Goal: Task Accomplishment & Management: Complete application form

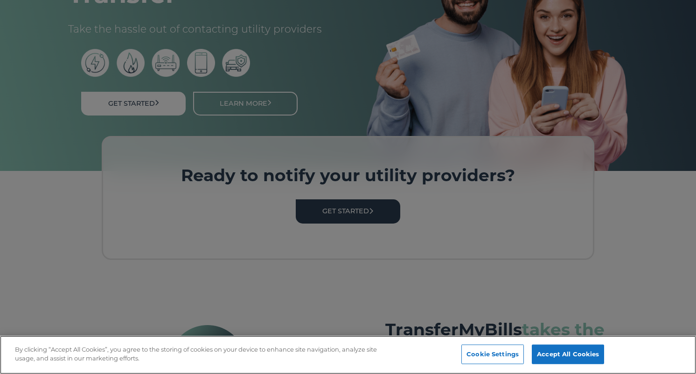
scroll to position [154, 0]
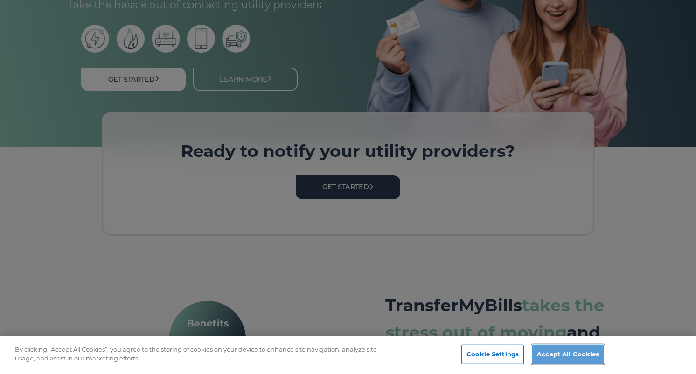
click at [592, 356] on button "Accept All Cookies" at bounding box center [567, 355] width 72 height 20
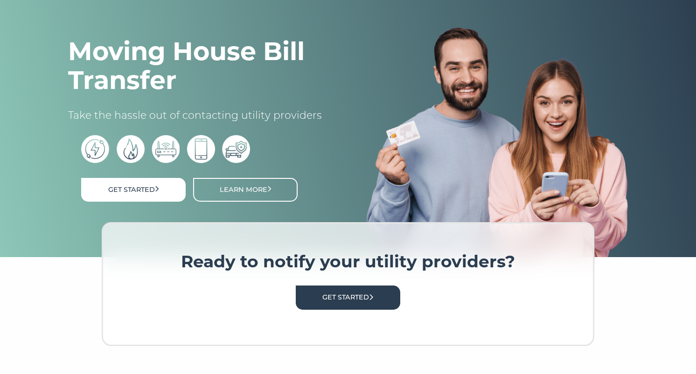
scroll to position [0, 0]
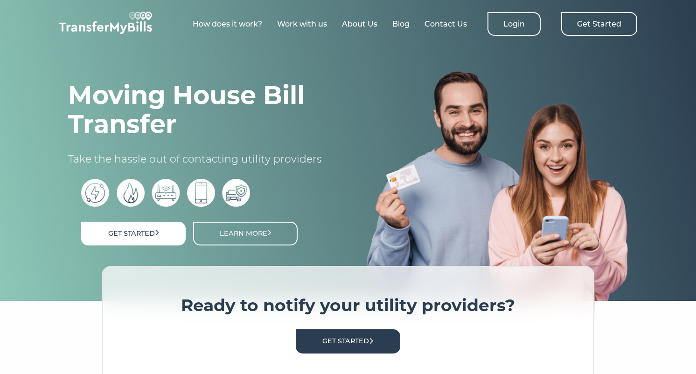
click at [612, 24] on link "Get Started" at bounding box center [599, 24] width 76 height 24
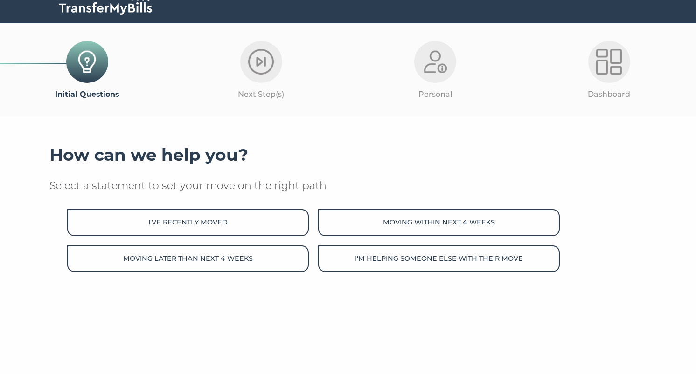
scroll to position [42, 0]
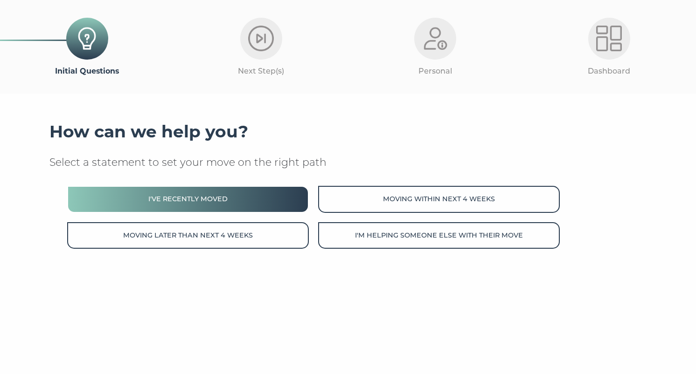
click at [273, 200] on button "I've recently moved" at bounding box center [187, 199] width 241 height 27
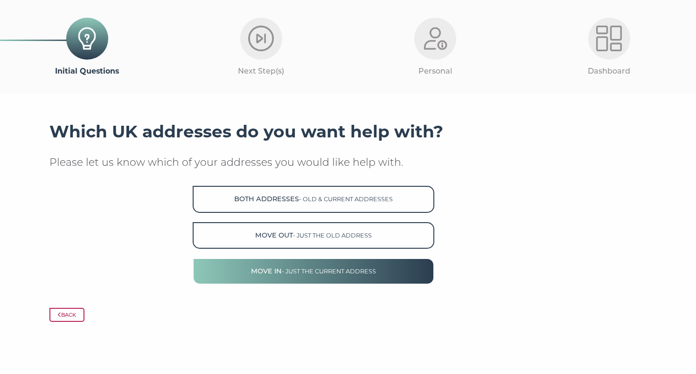
click at [327, 265] on button "Move in - just the current address" at bounding box center [313, 271] width 241 height 27
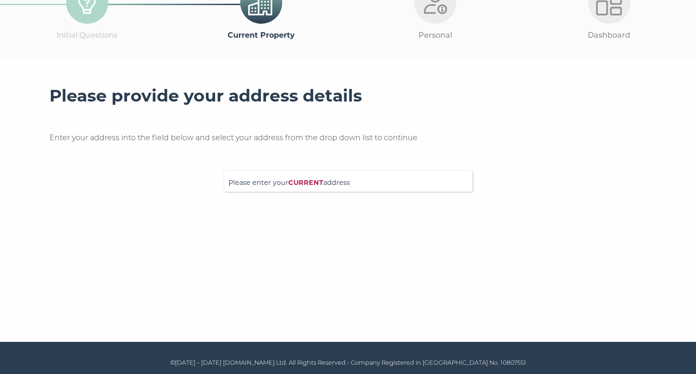
scroll to position [81, 0]
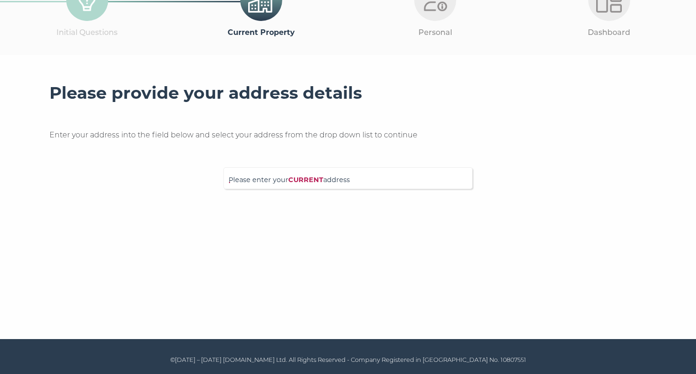
click at [311, 166] on div "Please provide your address details Enter your address into the field below and…" at bounding box center [347, 136] width 597 height 106
click at [311, 177] on input "Please enter your CURRENT address" at bounding box center [328, 176] width 200 height 9
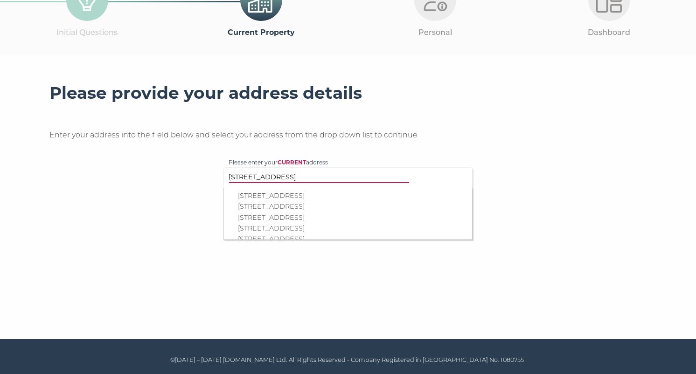
type input "5/1 brunton place"
click at [333, 218] on p "5/1 Brunton Place, Edinburgh, EH7 5EG" at bounding box center [352, 218] width 229 height 11
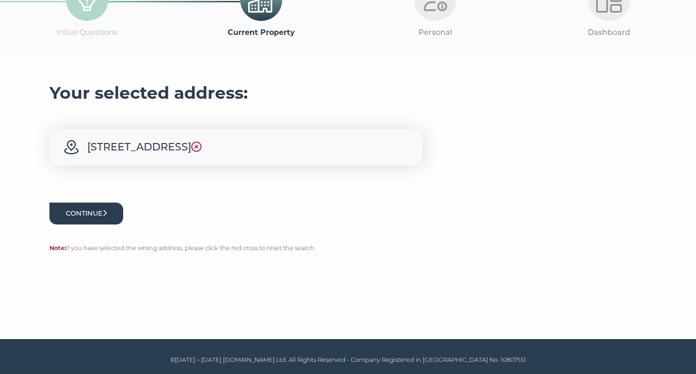
click at [97, 218] on button "Continue" at bounding box center [86, 214] width 74 height 22
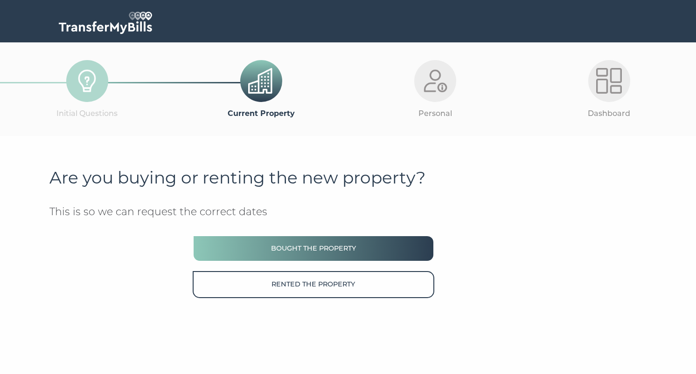
click at [245, 241] on button "Bought the property" at bounding box center [313, 248] width 241 height 27
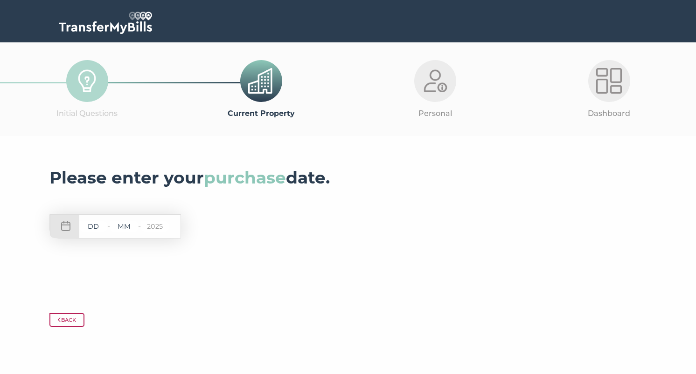
click at [98, 227] on input "text" at bounding box center [93, 227] width 28 height 12
type input "08"
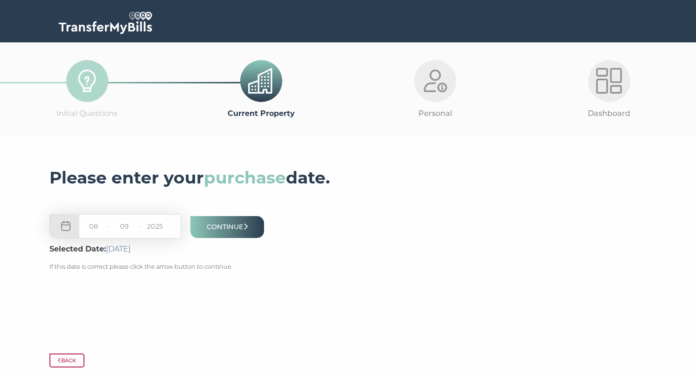
type input "09"
click at [233, 220] on button "Continue" at bounding box center [227, 227] width 74 height 22
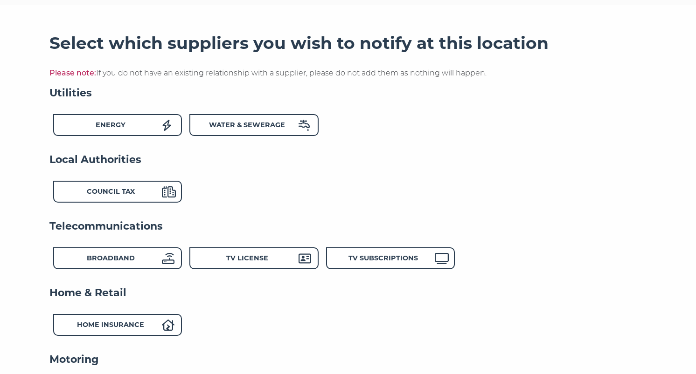
scroll to position [131, 0]
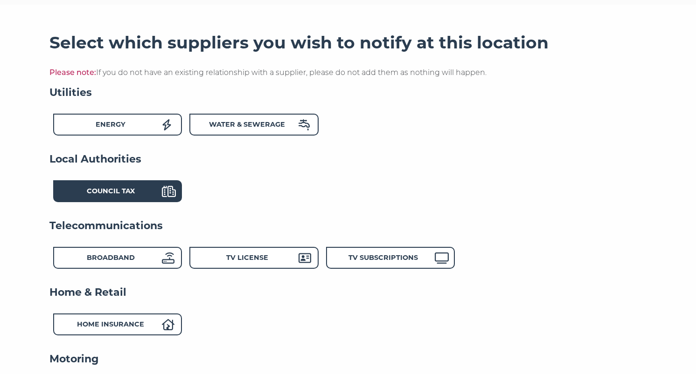
click at [153, 197] on div "Council Tax" at bounding box center [110, 193] width 103 height 14
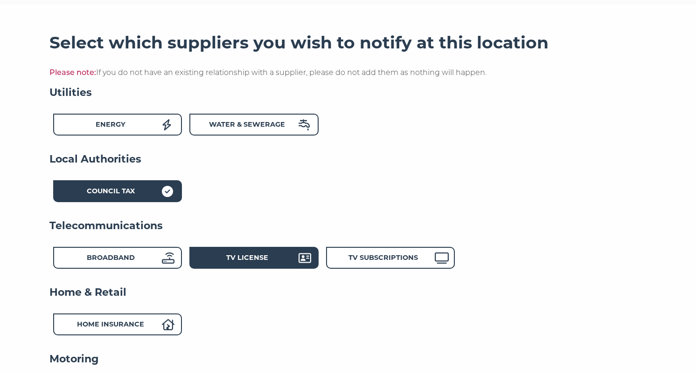
click at [211, 255] on div "TV License" at bounding box center [247, 260] width 103 height 14
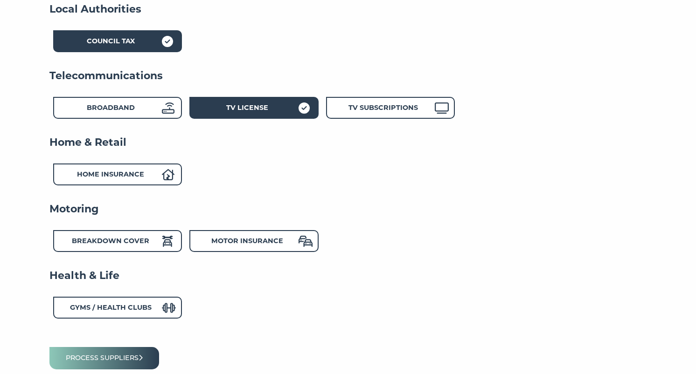
scroll to position [286, 0]
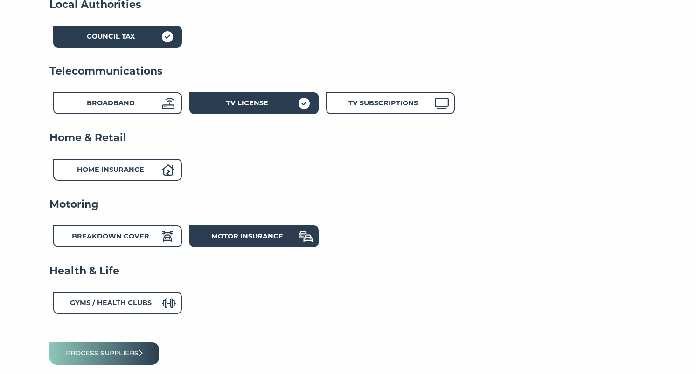
click at [222, 240] on strong "Motor Insurance" at bounding box center [247, 236] width 72 height 8
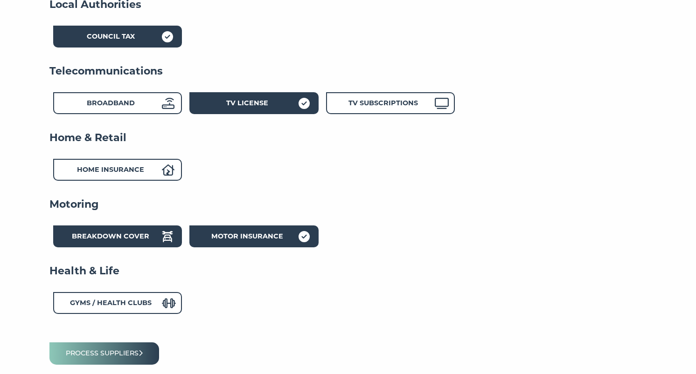
click at [166, 238] on icon at bounding box center [167, 236] width 11 height 11
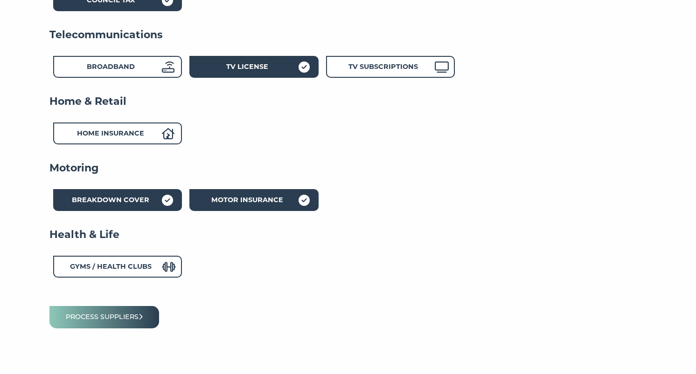
scroll to position [325, 0]
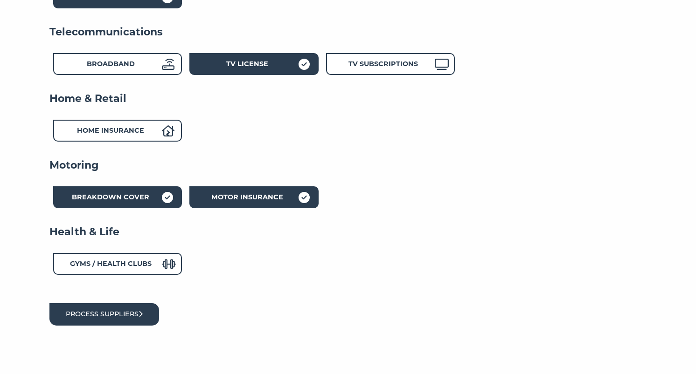
click at [143, 311] on button "Process suppliers" at bounding box center [104, 314] width 110 height 22
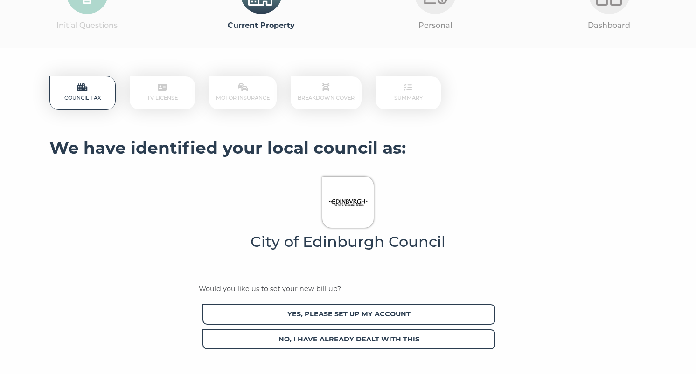
scroll to position [114, 0]
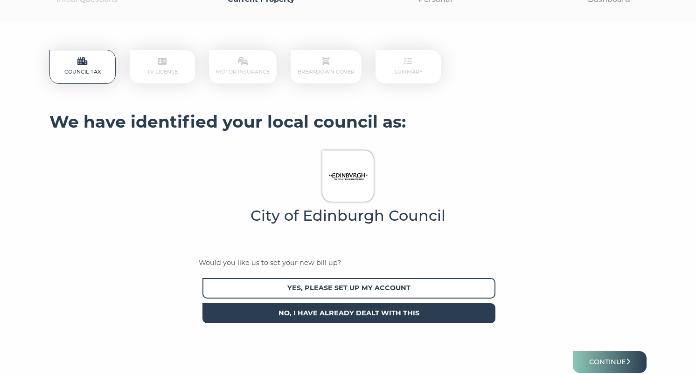
click at [442, 309] on span "No, I have already dealt with this" at bounding box center [348, 313] width 293 height 20
click at [624, 363] on button "Continue" at bounding box center [609, 363] width 74 height 22
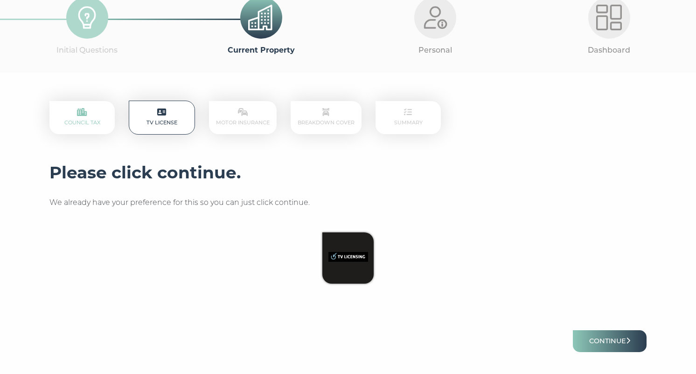
scroll to position [59, 0]
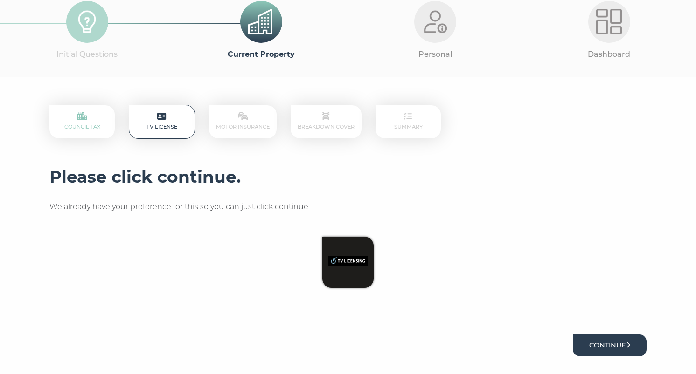
click at [585, 339] on button "Continue" at bounding box center [609, 346] width 74 height 22
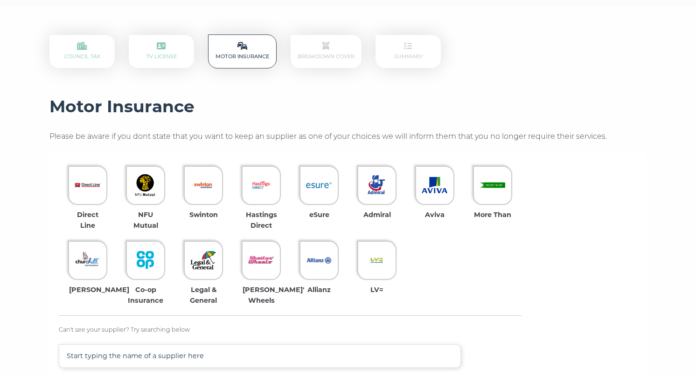
scroll to position [130, 0]
click at [386, 193] on img at bounding box center [377, 185] width 26 height 26
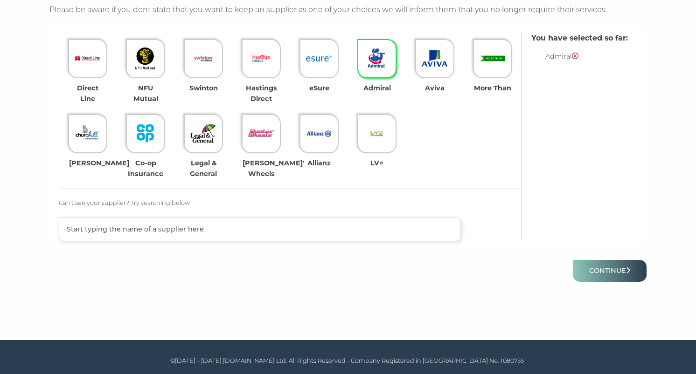
scroll to position [257, 0]
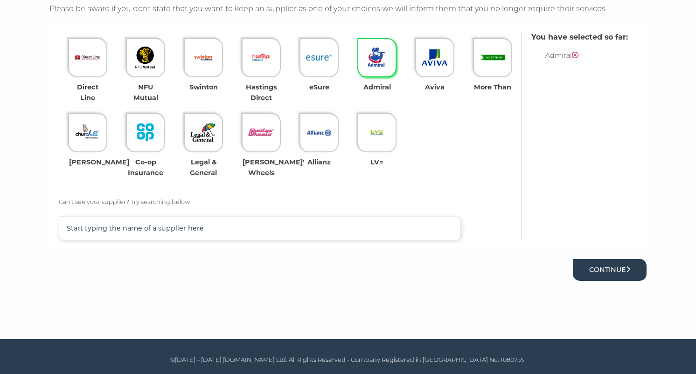
click at [595, 271] on button "Continue" at bounding box center [609, 270] width 74 height 22
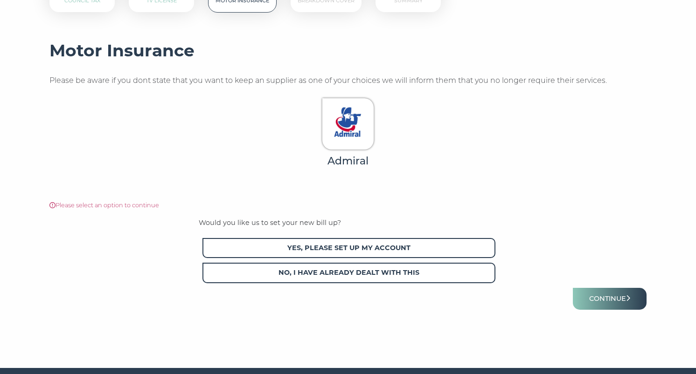
scroll to position [214, 0]
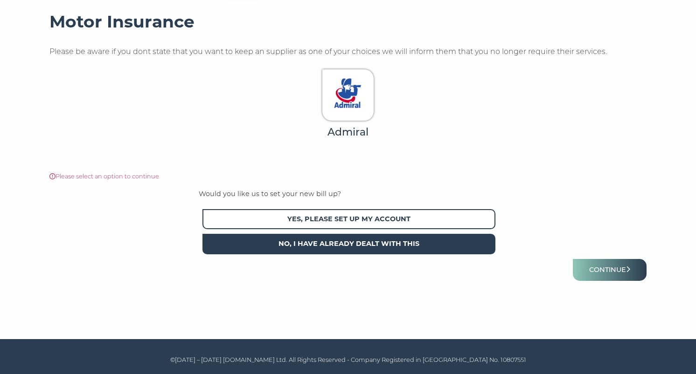
click at [436, 243] on span "No, I have already dealt with this" at bounding box center [348, 244] width 293 height 20
click at [597, 271] on button "Continue" at bounding box center [609, 270] width 74 height 22
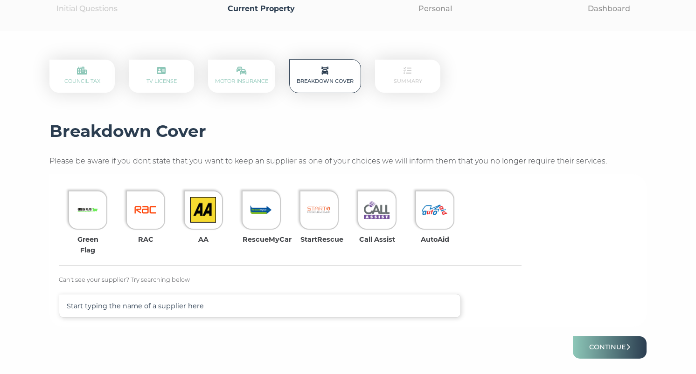
scroll to position [183, 0]
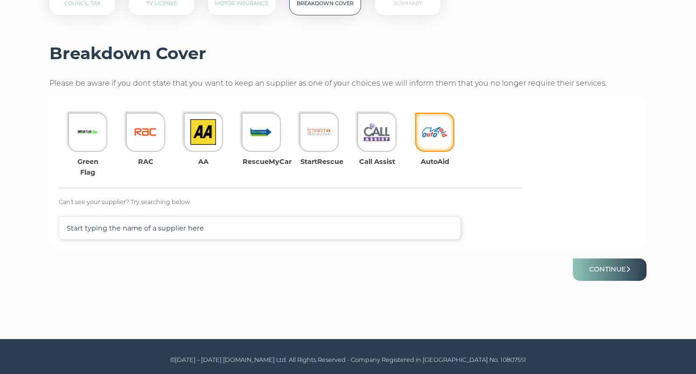
click at [433, 133] on img at bounding box center [434, 132] width 26 height 26
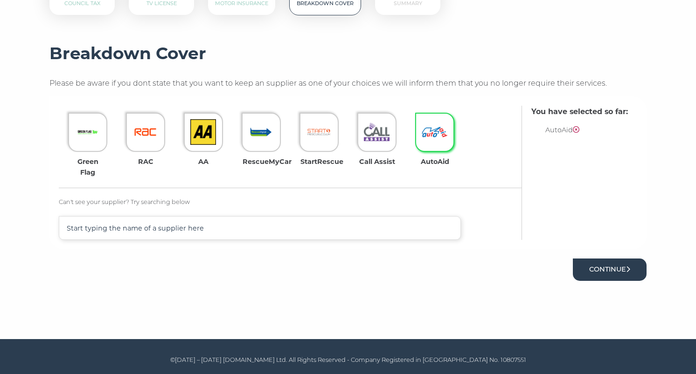
click at [619, 272] on button "Continue" at bounding box center [609, 270] width 74 height 22
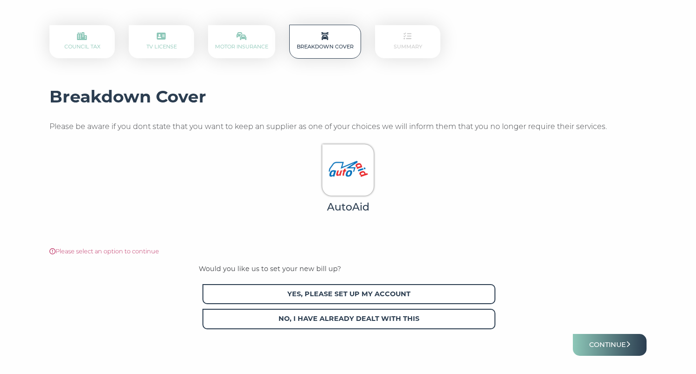
scroll to position [214, 0]
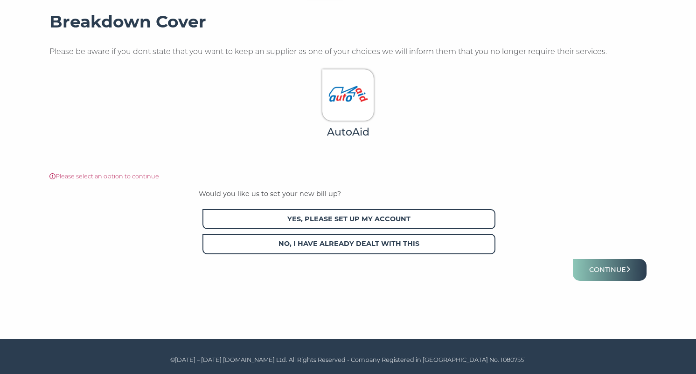
drag, startPoint x: 408, startPoint y: 224, endPoint x: 438, endPoint y: 189, distance: 46.3
click at [438, 189] on div "Would you like us to set your new bill up? Yes, please set up my account No, I …" at bounding box center [348, 224] width 298 height 70
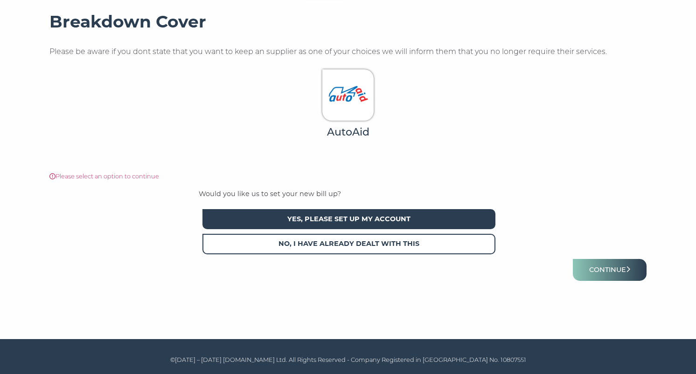
click at [421, 226] on span "Yes, please set up my account" at bounding box center [348, 219] width 293 height 20
click at [592, 269] on button "Continue" at bounding box center [609, 270] width 74 height 22
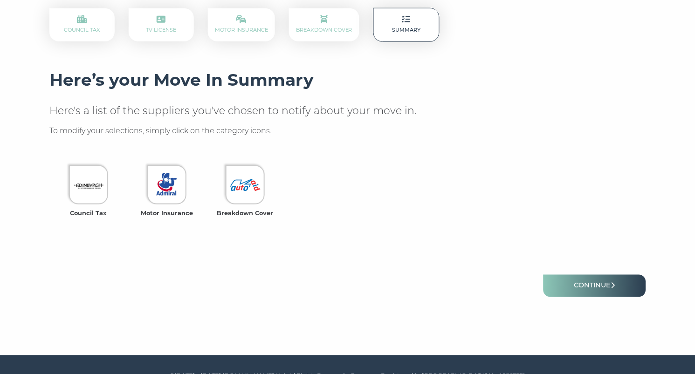
scroll to position [172, 0]
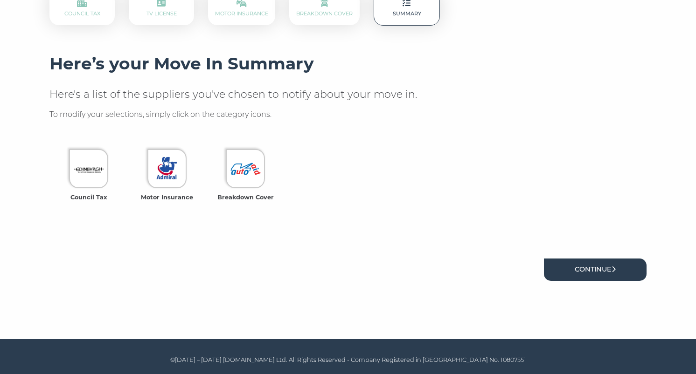
click at [580, 266] on link "Continue" at bounding box center [595, 270] width 103 height 22
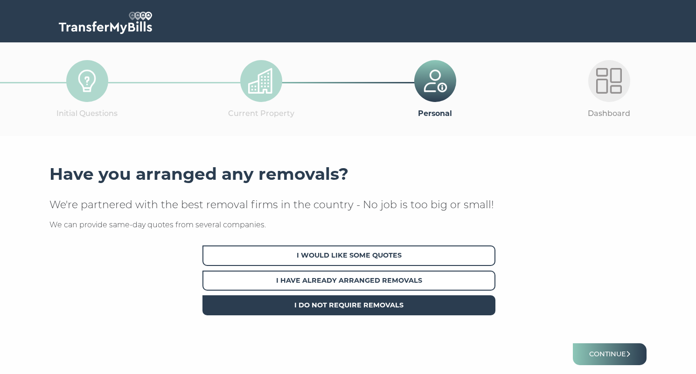
click at [451, 302] on span "I Do Not Require Removals" at bounding box center [348, 306] width 293 height 20
click at [599, 353] on button "Continue" at bounding box center [609, 355] width 74 height 22
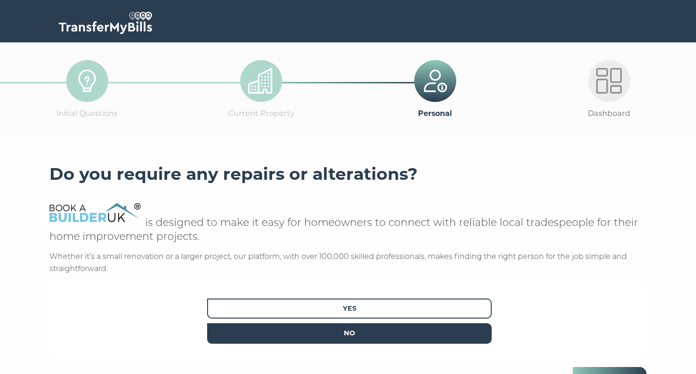
click at [423, 339] on span "No" at bounding box center [349, 334] width 284 height 20
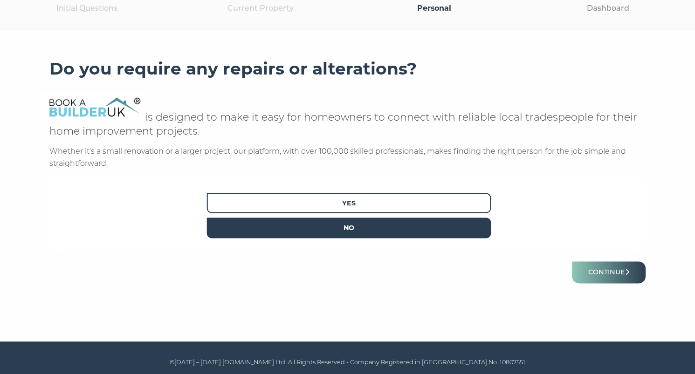
scroll to position [108, 0]
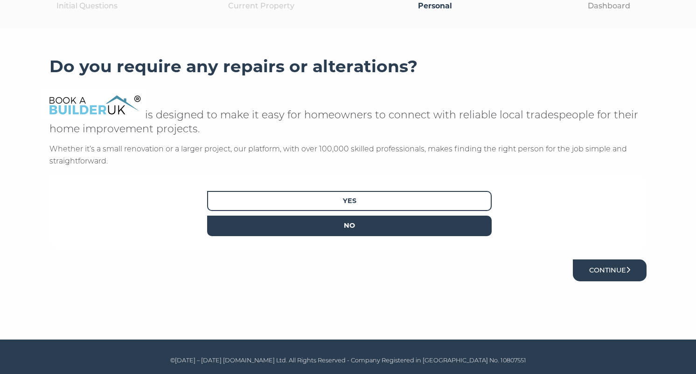
click at [620, 277] on button "Continue" at bounding box center [609, 271] width 74 height 22
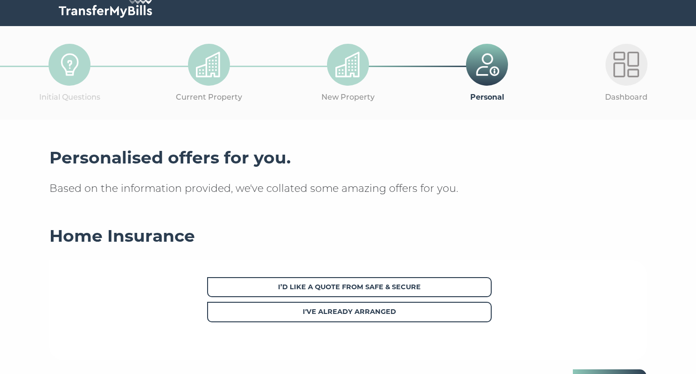
scroll to position [33, 0]
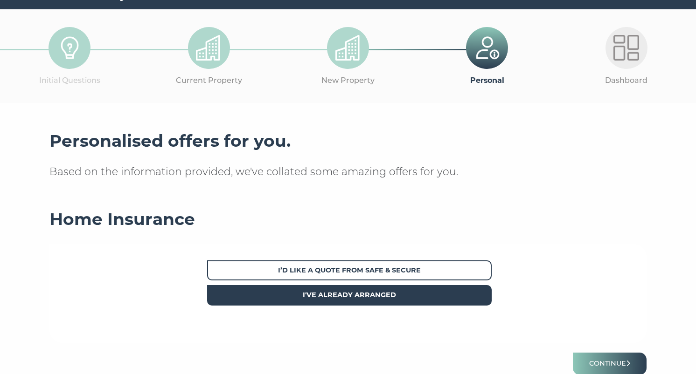
click at [462, 302] on span "I've already arranged" at bounding box center [349, 295] width 284 height 20
click at [596, 359] on button "Continue" at bounding box center [609, 364] width 74 height 22
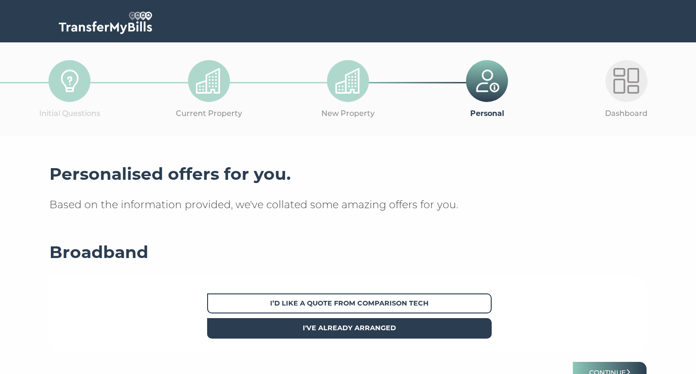
click at [474, 331] on span "I've already arranged" at bounding box center [349, 328] width 284 height 20
click at [604, 365] on button "Continue" at bounding box center [609, 373] width 74 height 22
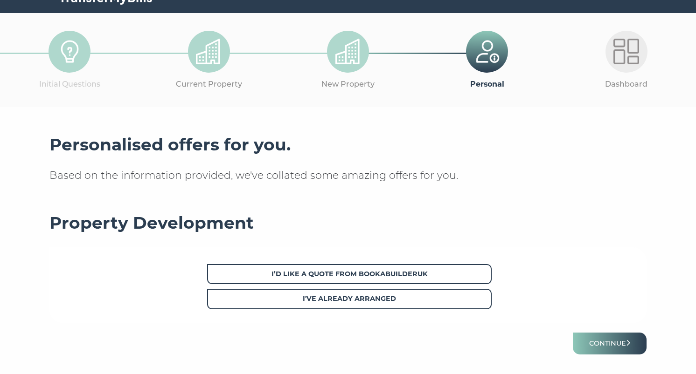
scroll to position [35, 0]
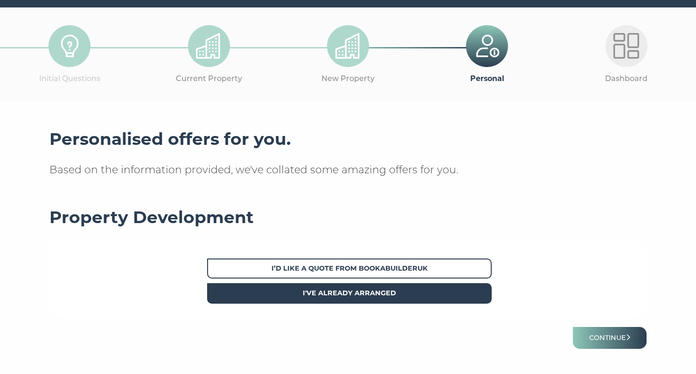
click at [454, 296] on span "I've already arranged" at bounding box center [349, 293] width 284 height 20
click at [599, 331] on button "Continue" at bounding box center [609, 338] width 74 height 22
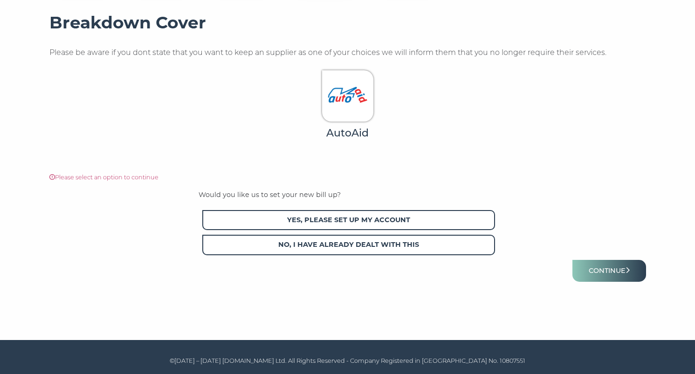
scroll to position [214, 0]
